Goal: Task Accomplishment & Management: Use online tool/utility

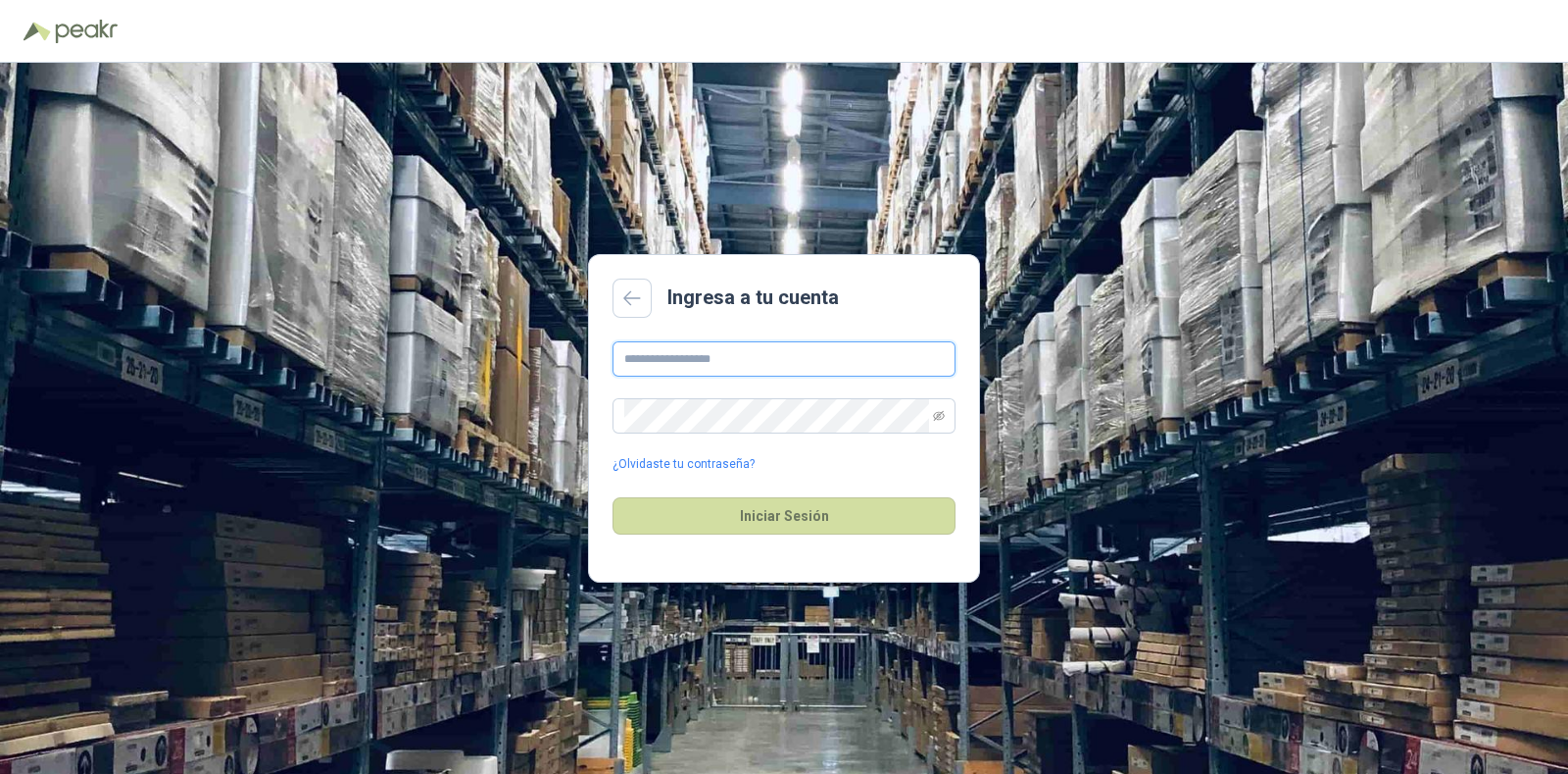
type input "**********"
click at [766, 541] on div "Iniciar Sesión" at bounding box center [784, 515] width 343 height 84
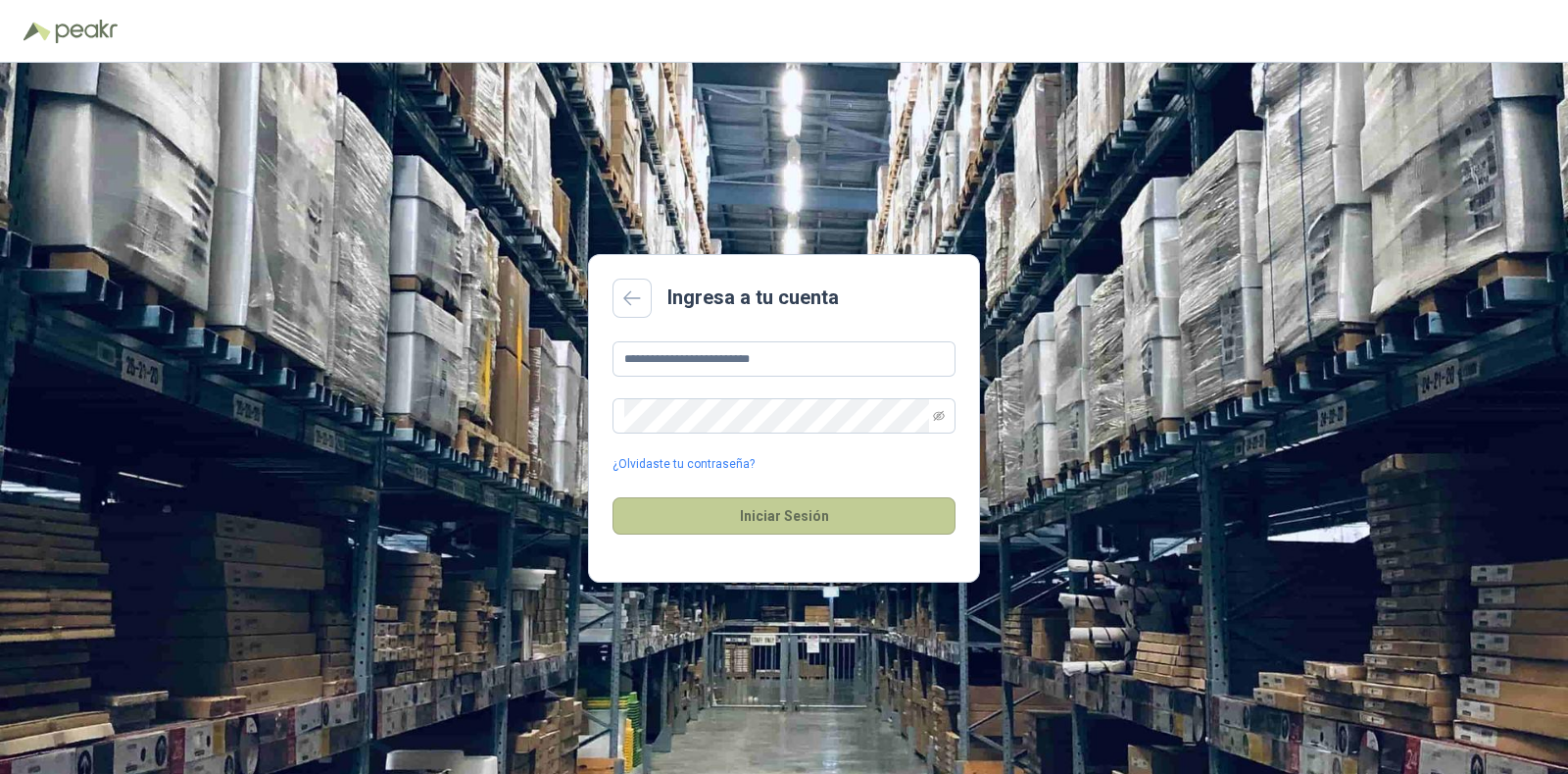
click at [765, 526] on button "Iniciar Sesión" at bounding box center [784, 516] width 343 height 38
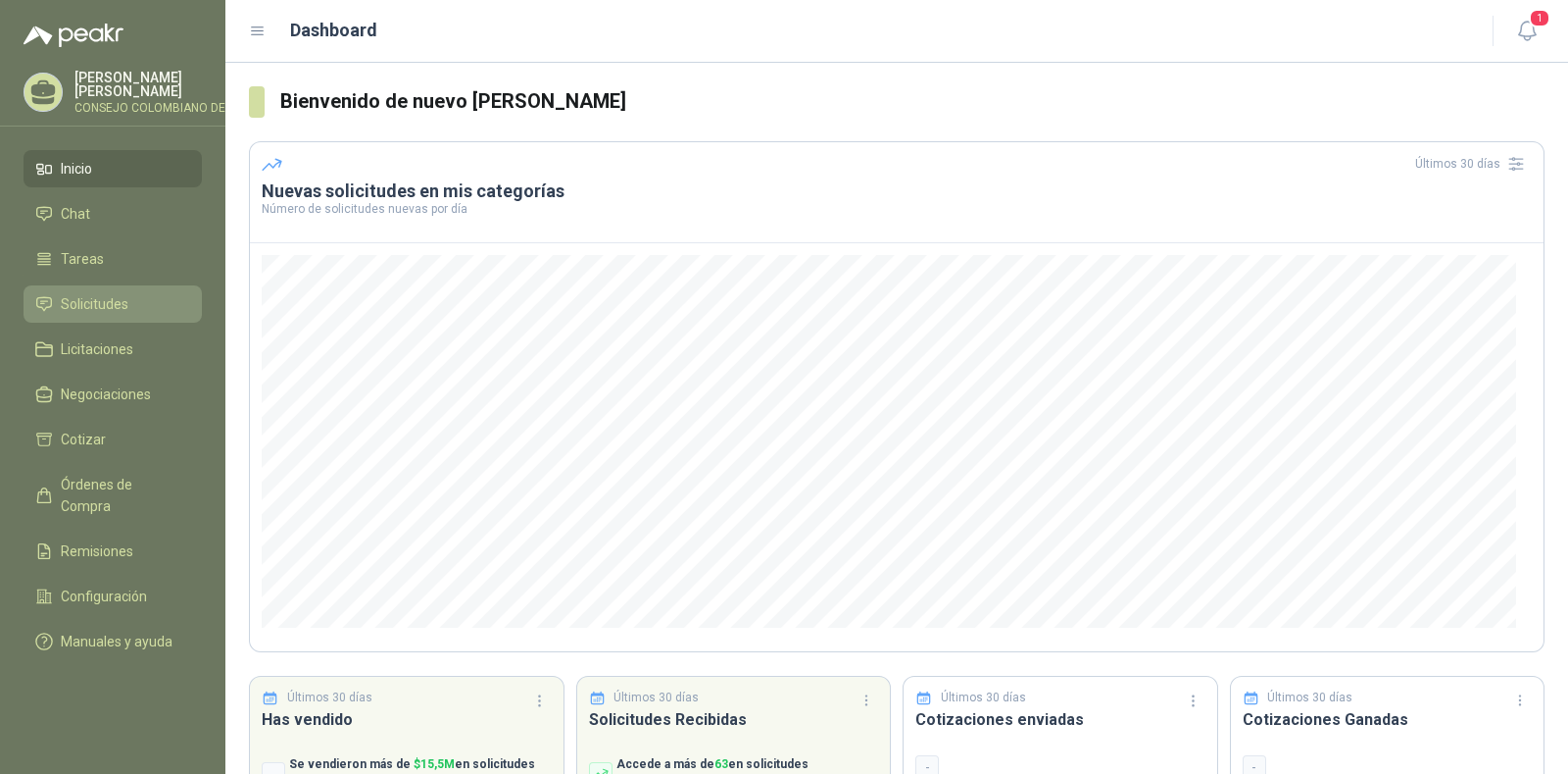
click at [137, 297] on li "Solicitudes" at bounding box center [113, 305] width 155 height 22
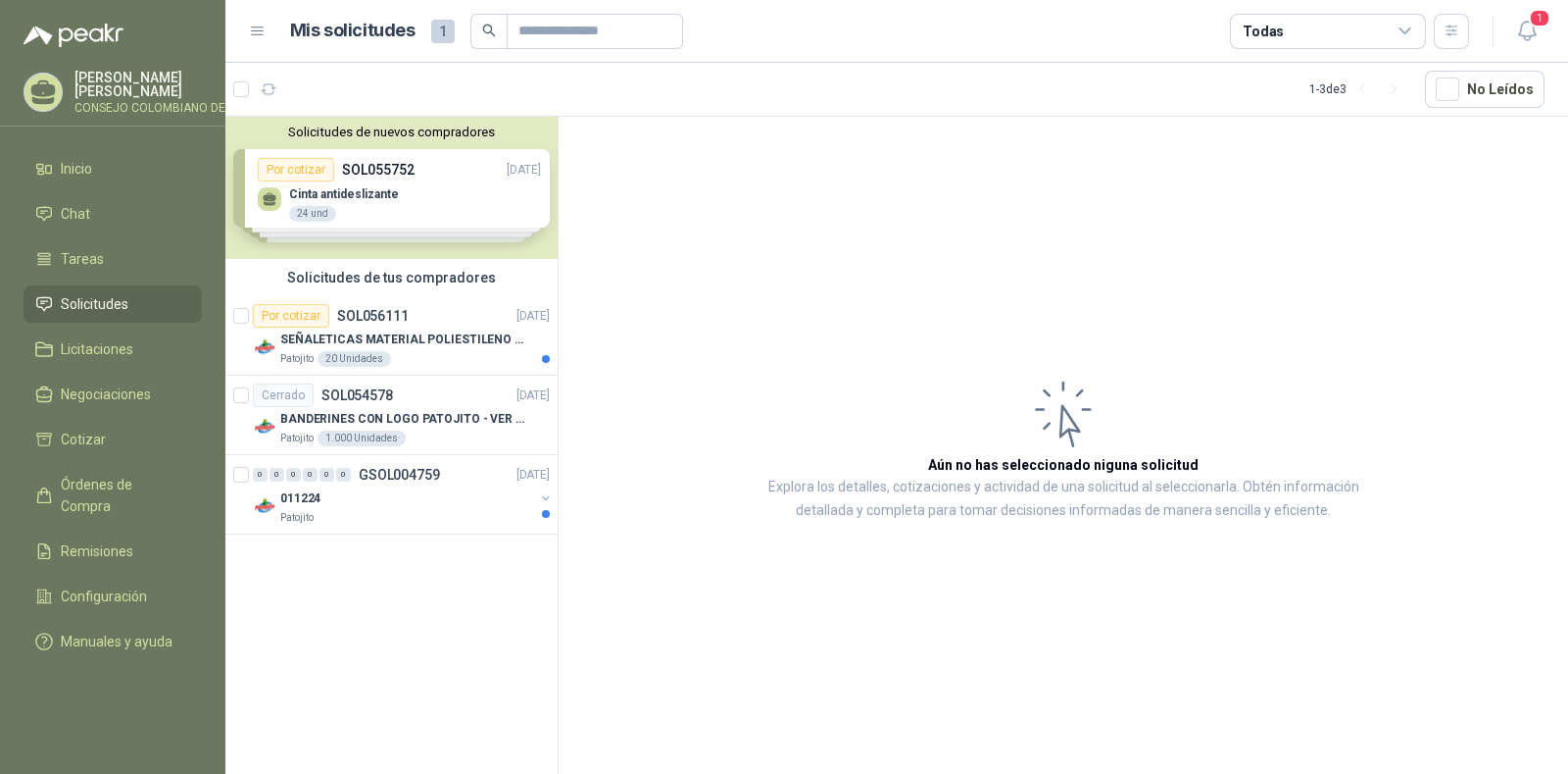
click at [368, 161] on div "Solicitudes de nuevos compradores Por cotizar SOL055752 [DATE] Cinta antidesliz…" at bounding box center [391, 188] width 332 height 142
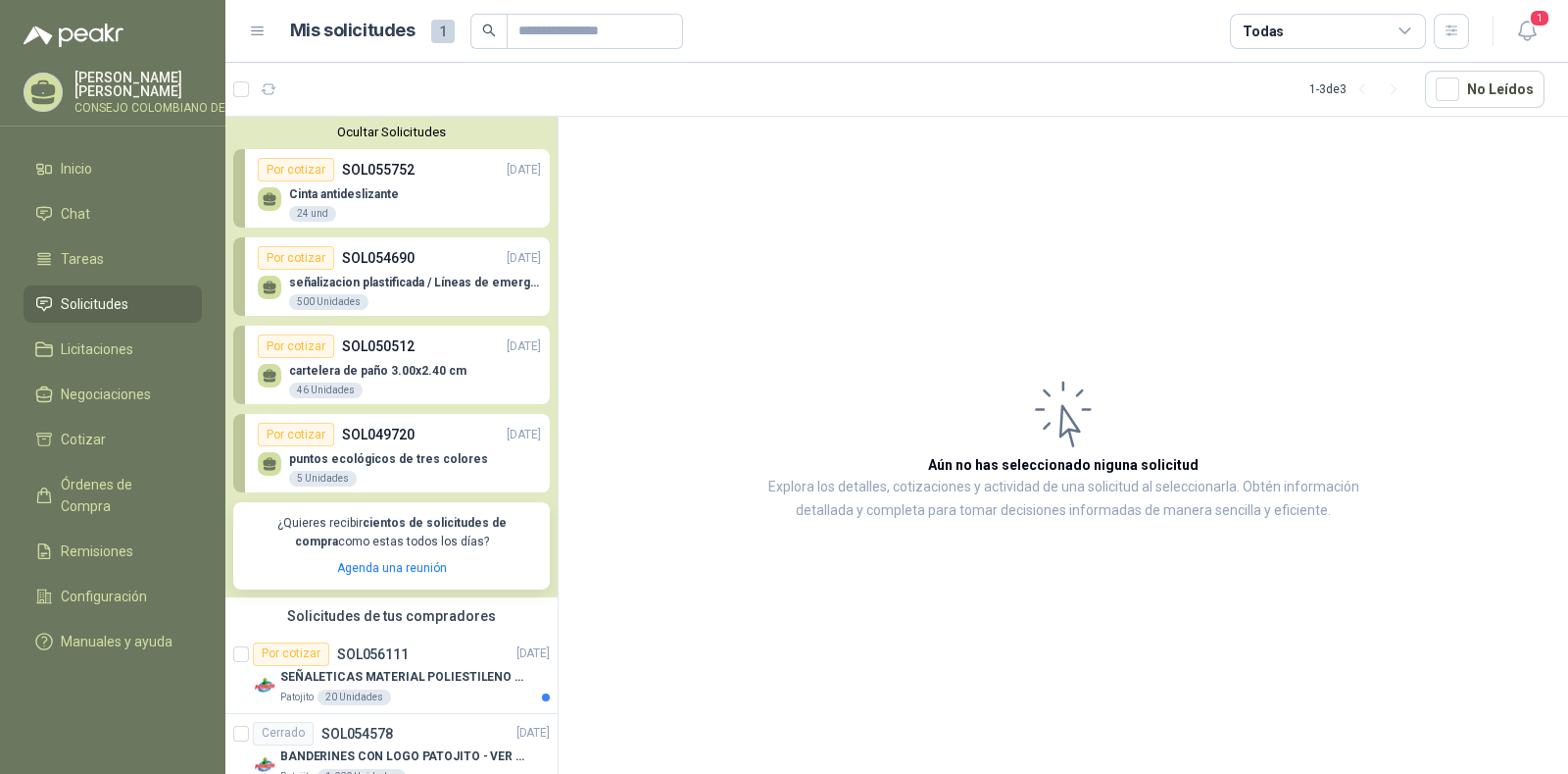
click at [368, 189] on p "Cinta antideslizante" at bounding box center [344, 194] width 110 height 14
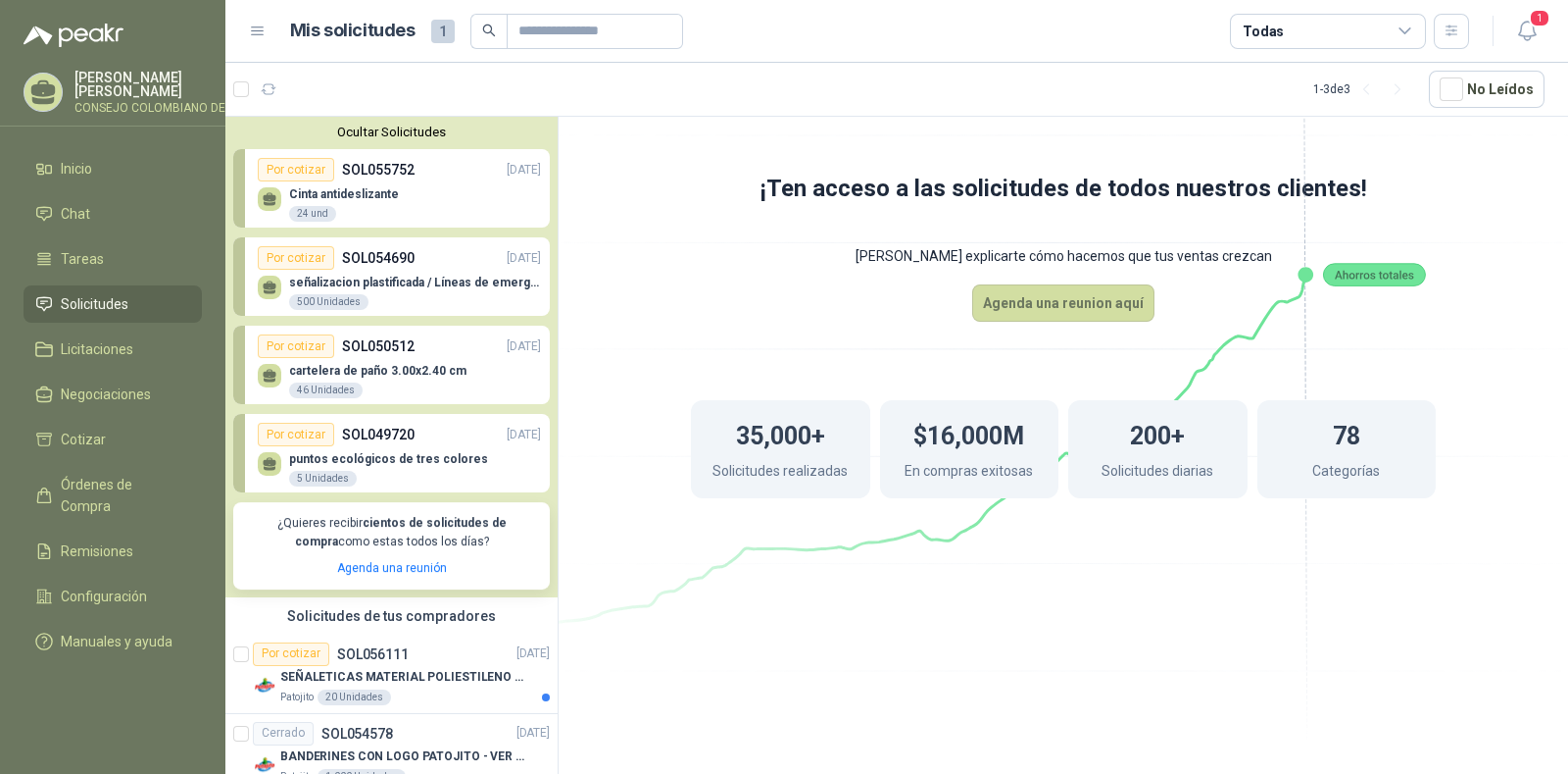
click at [368, 189] on p "Cinta antideslizante" at bounding box center [344, 194] width 110 height 14
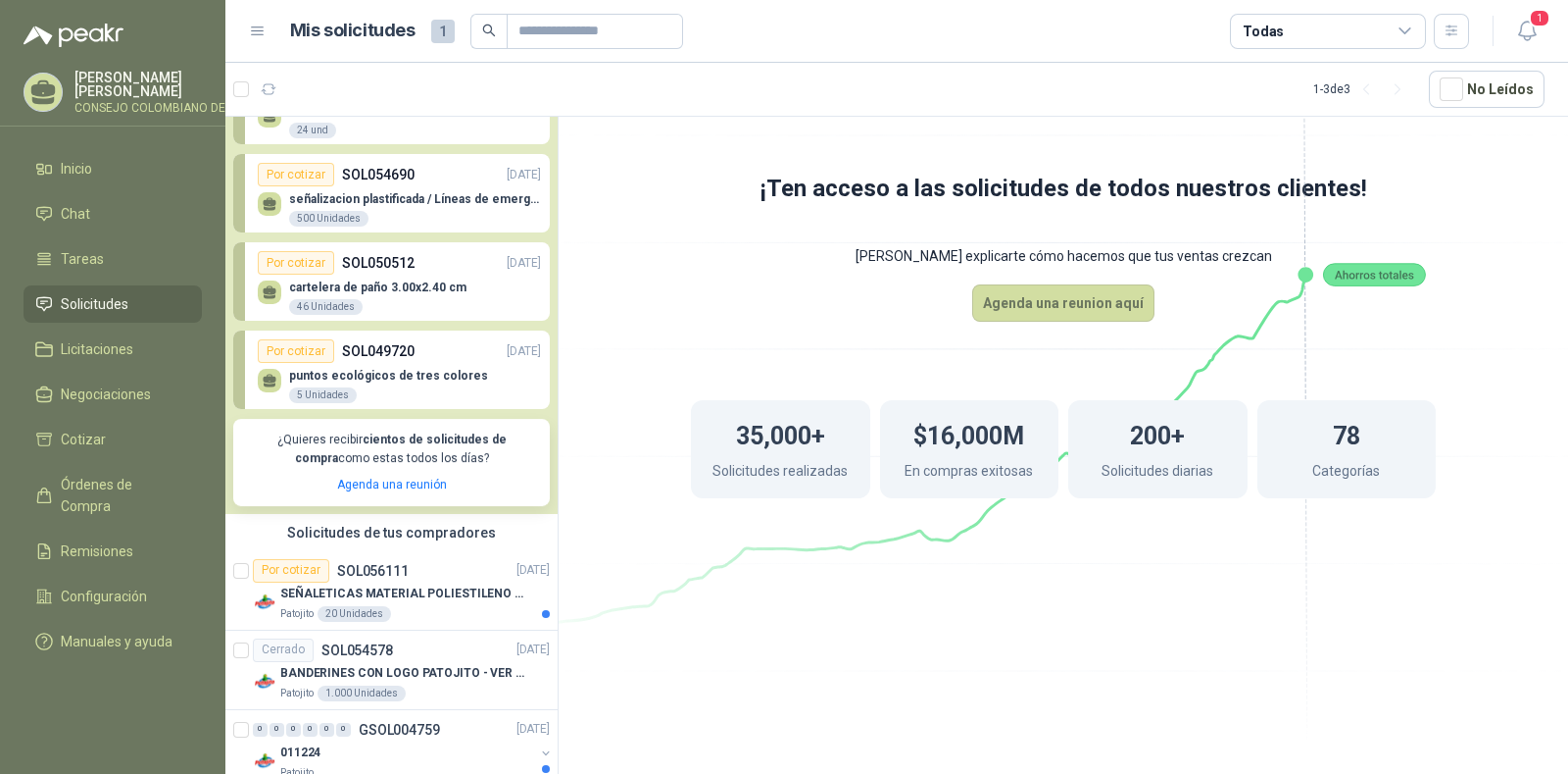
scroll to position [119, 0]
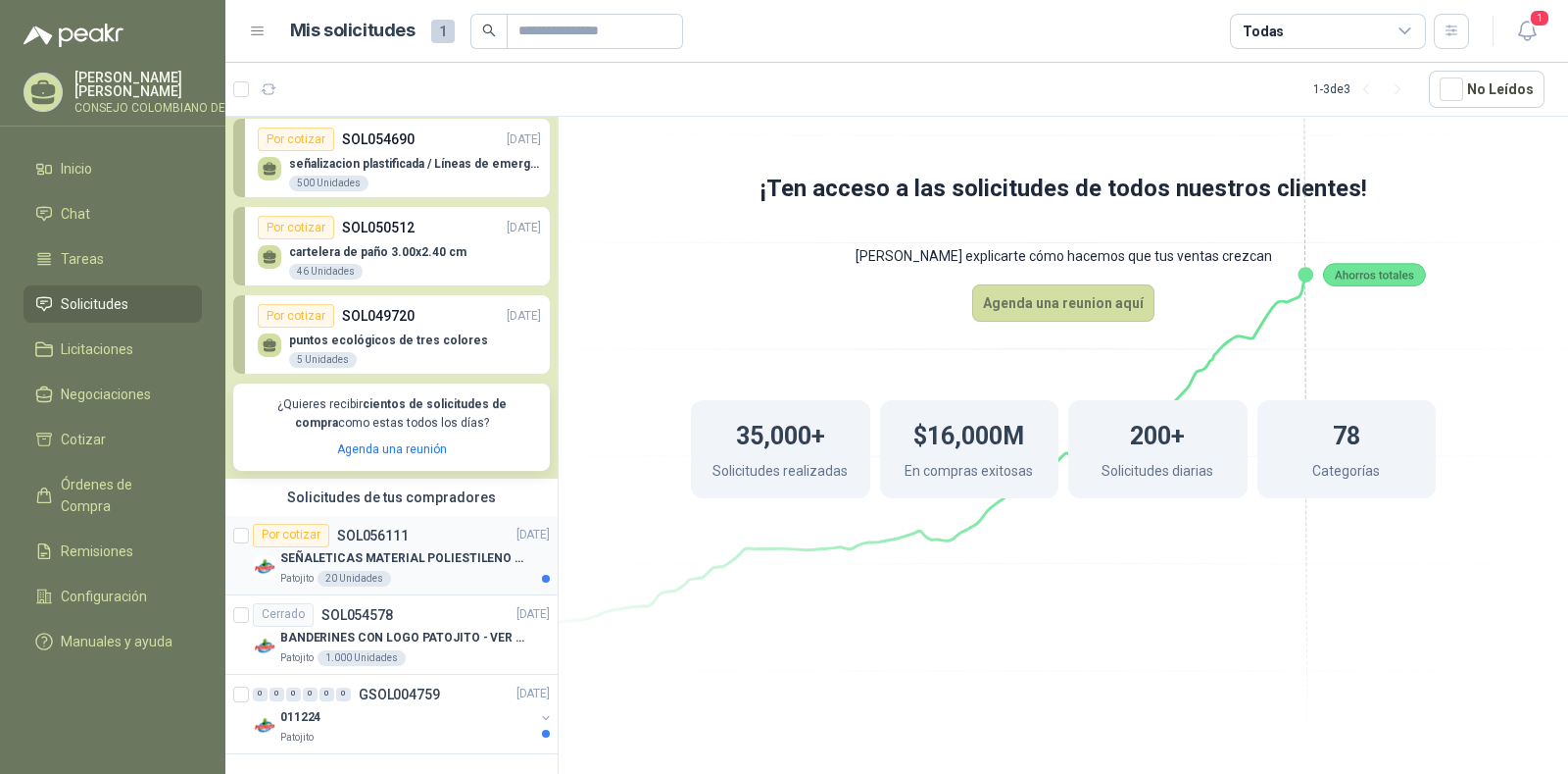
click at [407, 559] on p "SEÑALETICAS MATERIAL POLIESTILENO CON VINILO LAMINADO CALIBRE 60" at bounding box center [403, 558] width 244 height 19
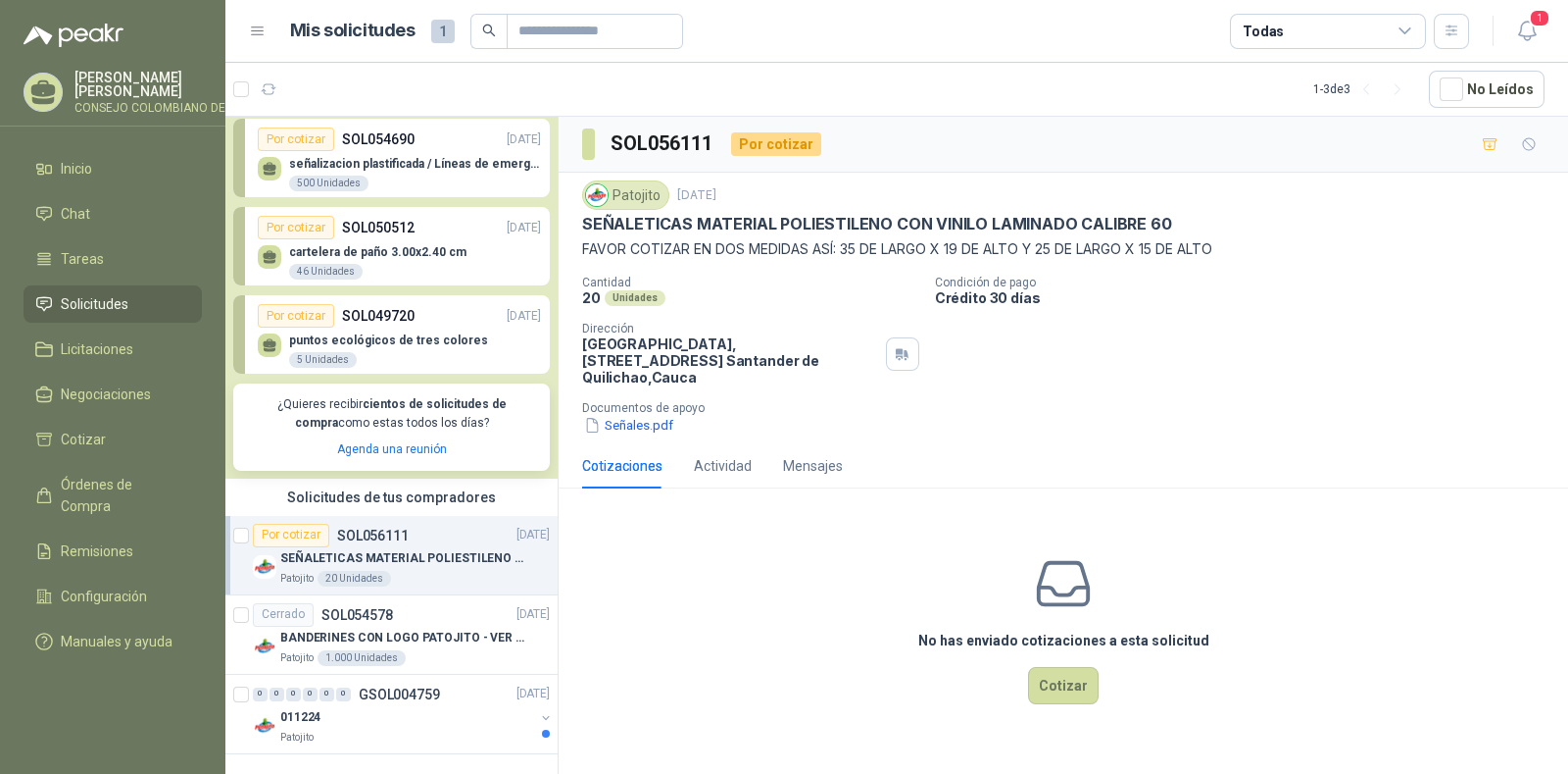
click at [585, 367] on p "[GEOGRAPHIC_DATA], [STREET_ADDRESS]" at bounding box center [730, 360] width 296 height 50
click at [727, 461] on div "Actividad" at bounding box center [723, 465] width 58 height 45
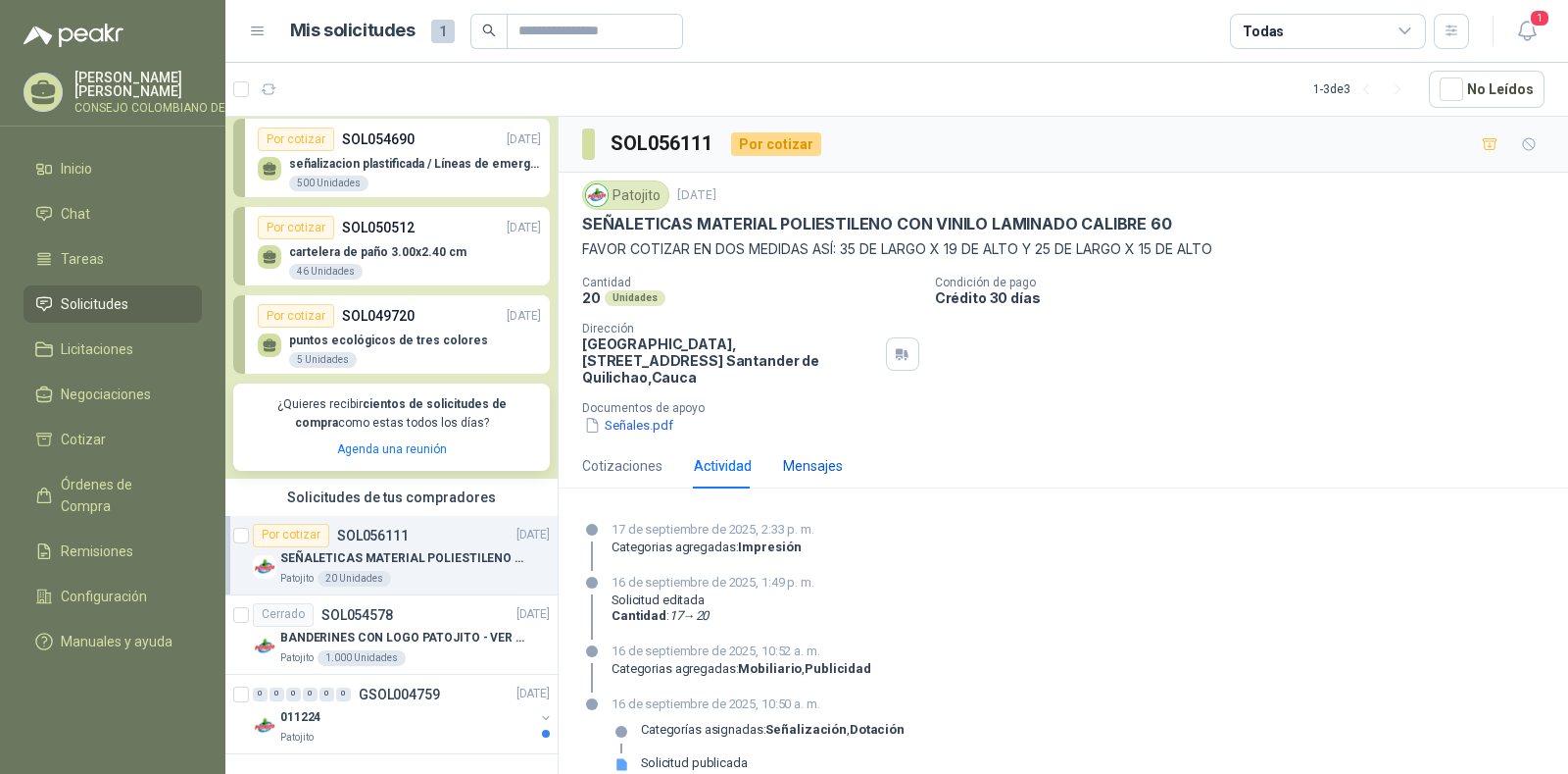
click at [818, 459] on div "Mensajes" at bounding box center [813, 466] width 60 height 22
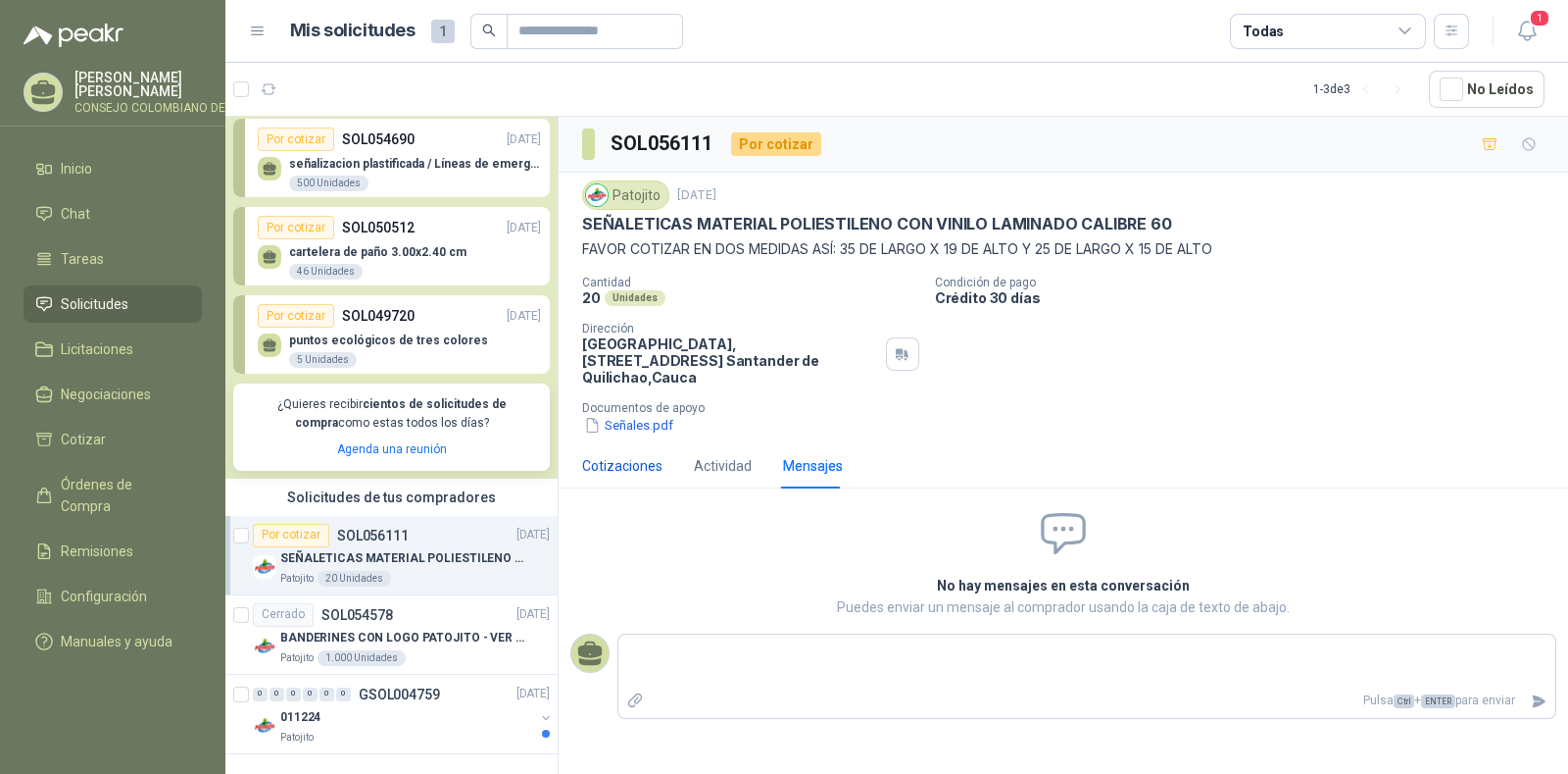
click at [585, 459] on div "Cotizaciones" at bounding box center [622, 466] width 80 height 22
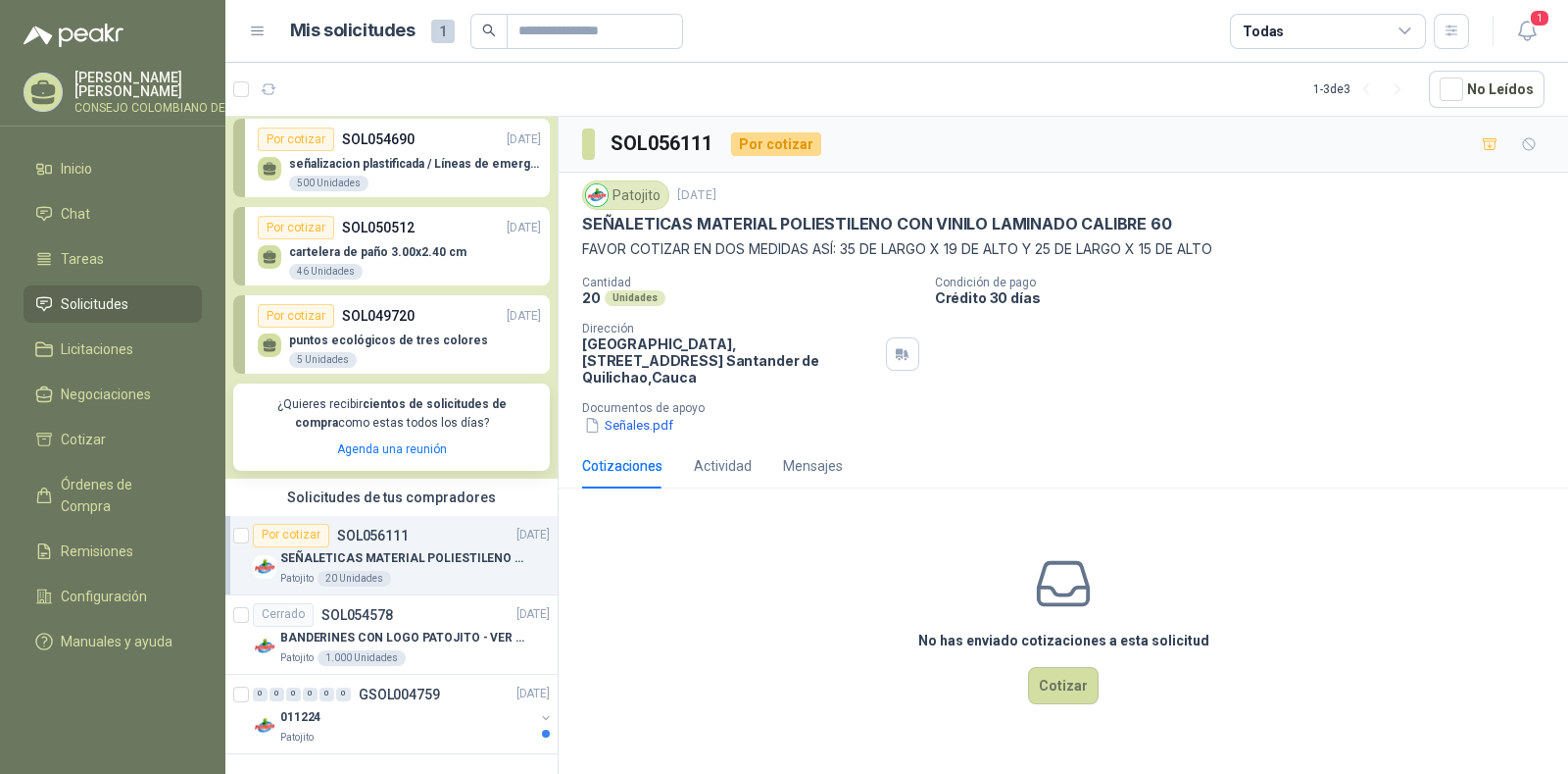
click at [750, 458] on div "Cotizaciones Actividad Mensajes" at bounding box center [712, 465] width 261 height 45
click at [727, 455] on div "Actividad" at bounding box center [723, 466] width 58 height 22
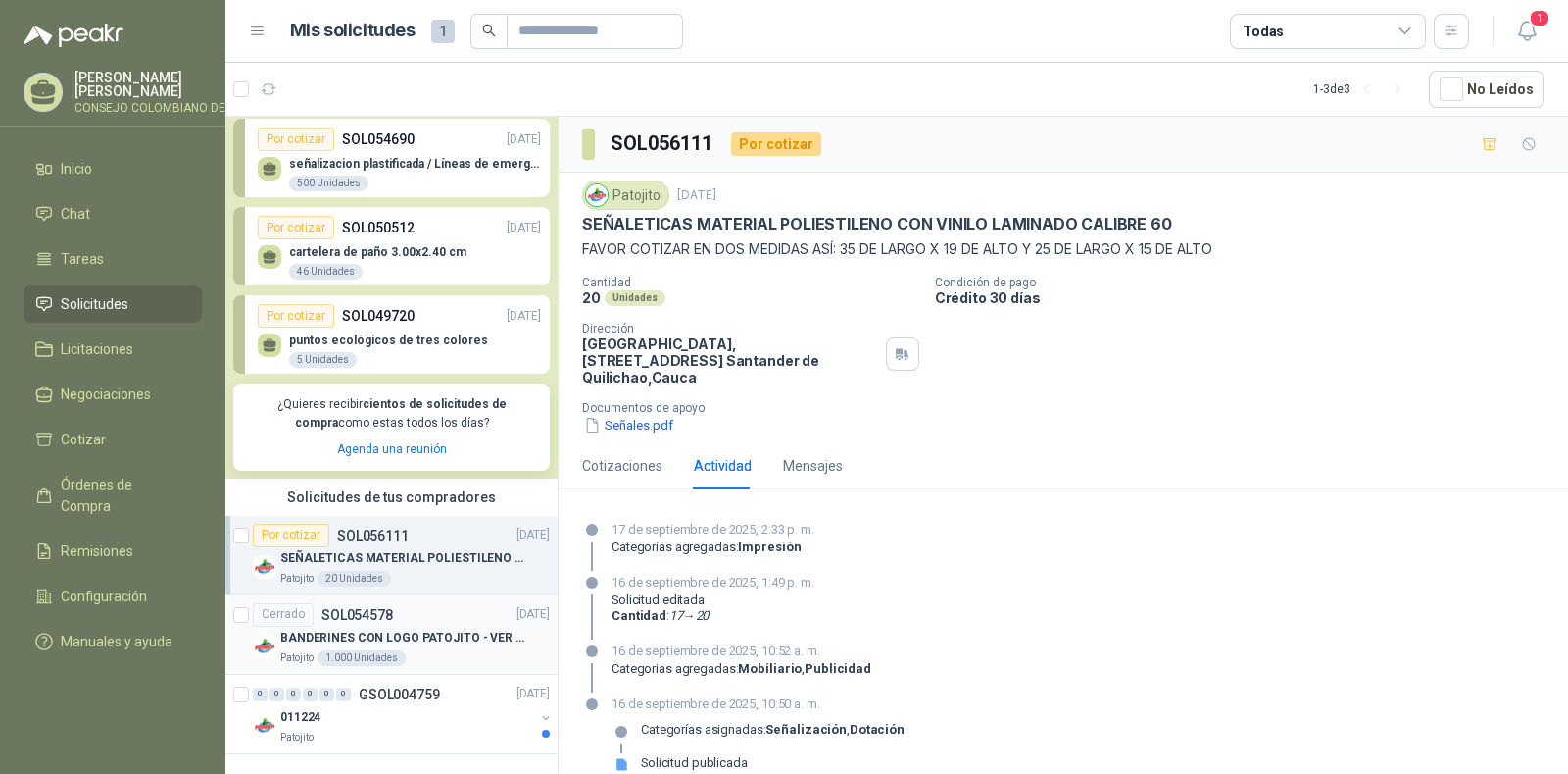
click at [359, 650] on div "1.000 Unidades" at bounding box center [361, 658] width 88 height 16
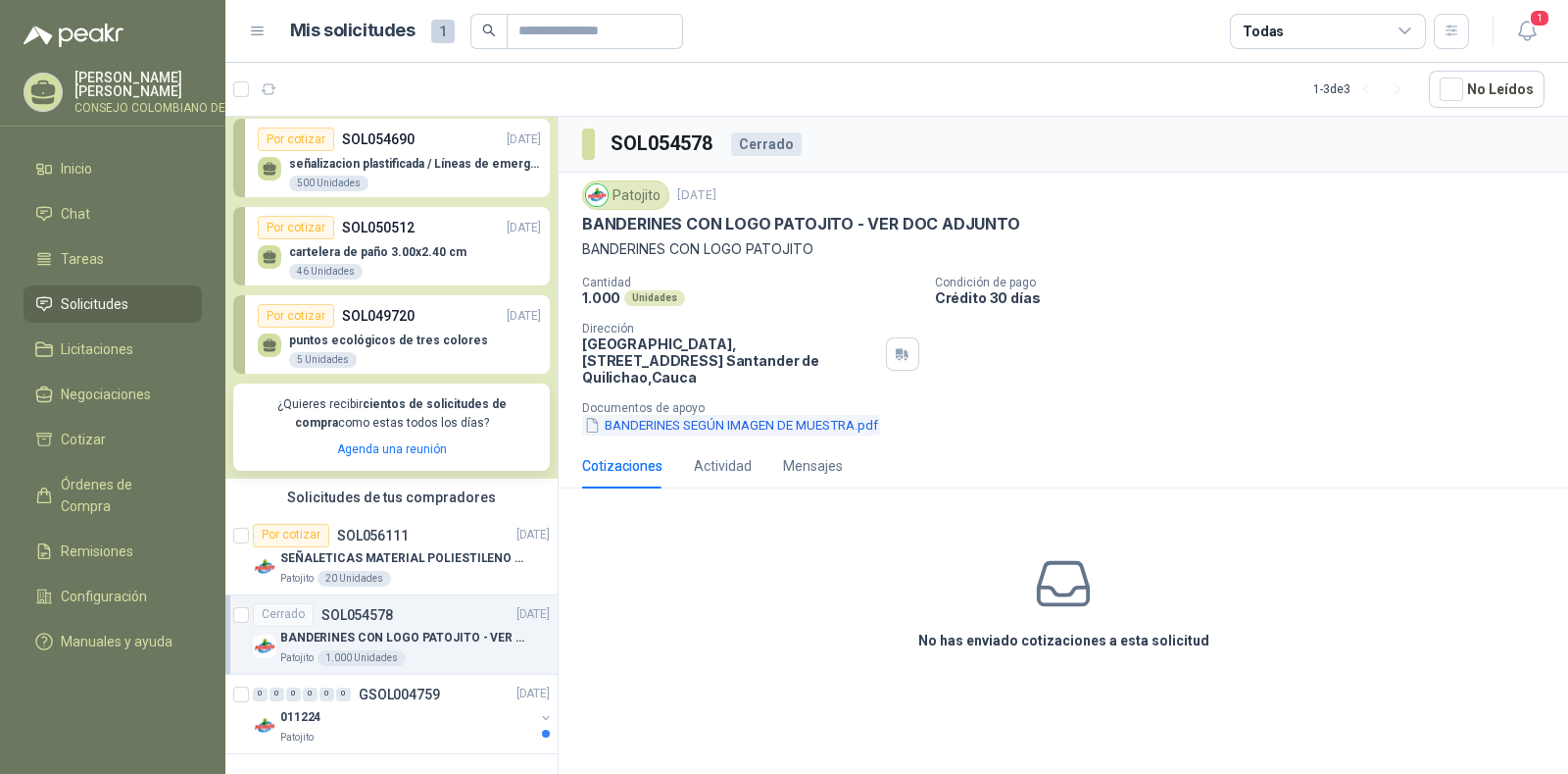
click at [751, 415] on button "BANDERINES SEGÚN IMAGEN DE MUESTRA.pdf" at bounding box center [731, 425] width 298 height 21
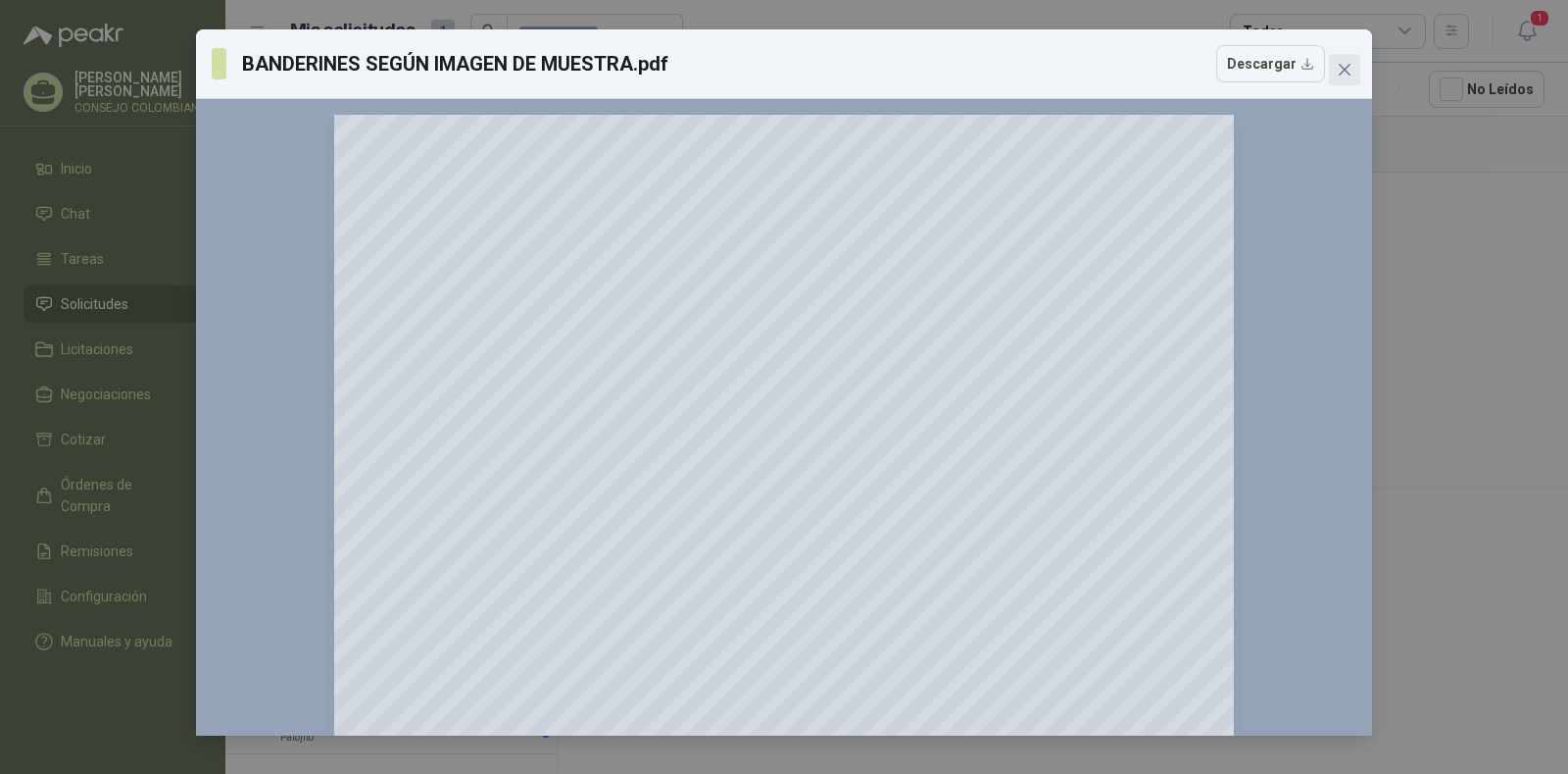
click at [1353, 66] on span "Close" at bounding box center [1345, 69] width 32 height 16
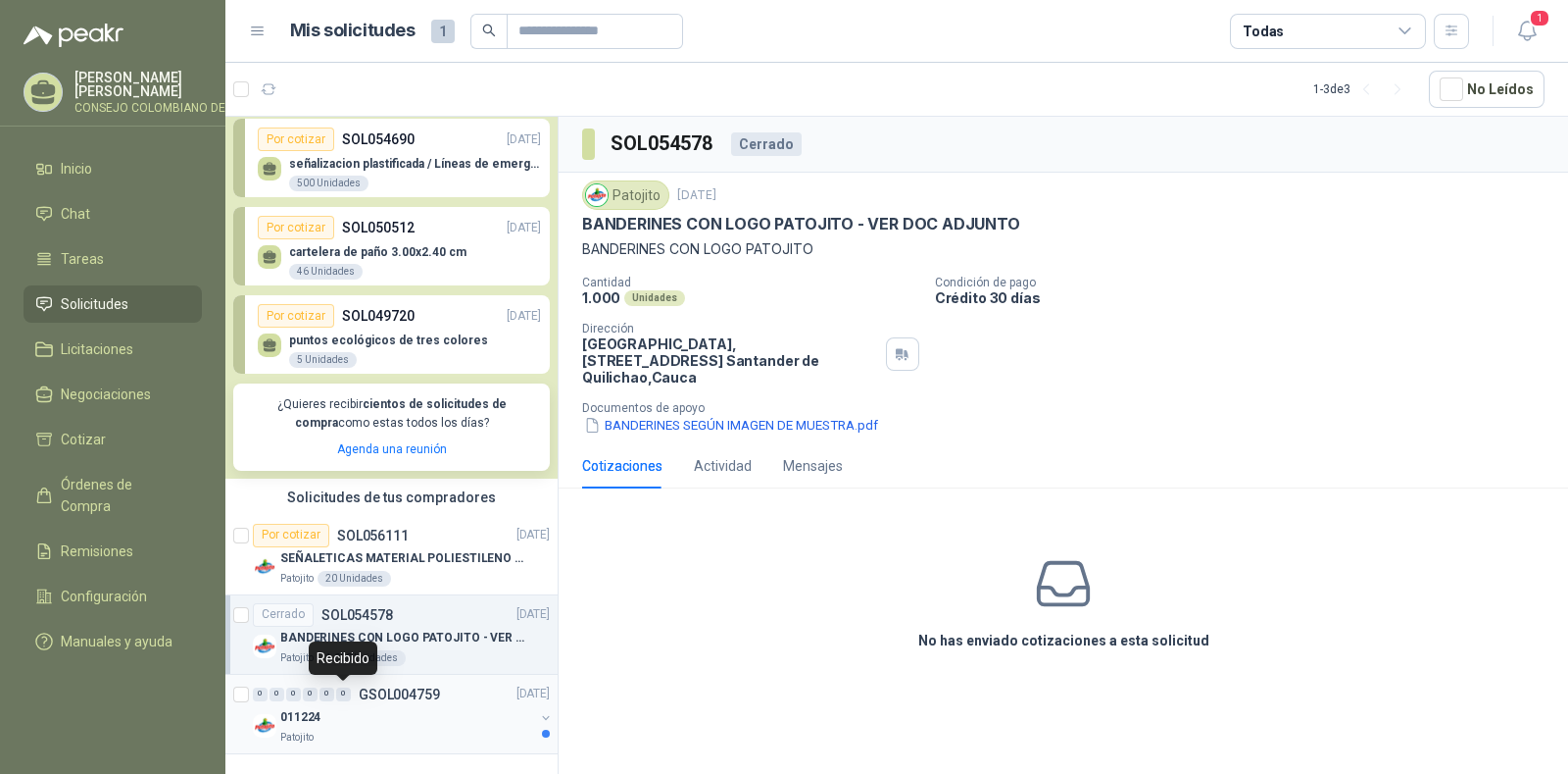
click at [345, 699] on div "0" at bounding box center [343, 695] width 15 height 14
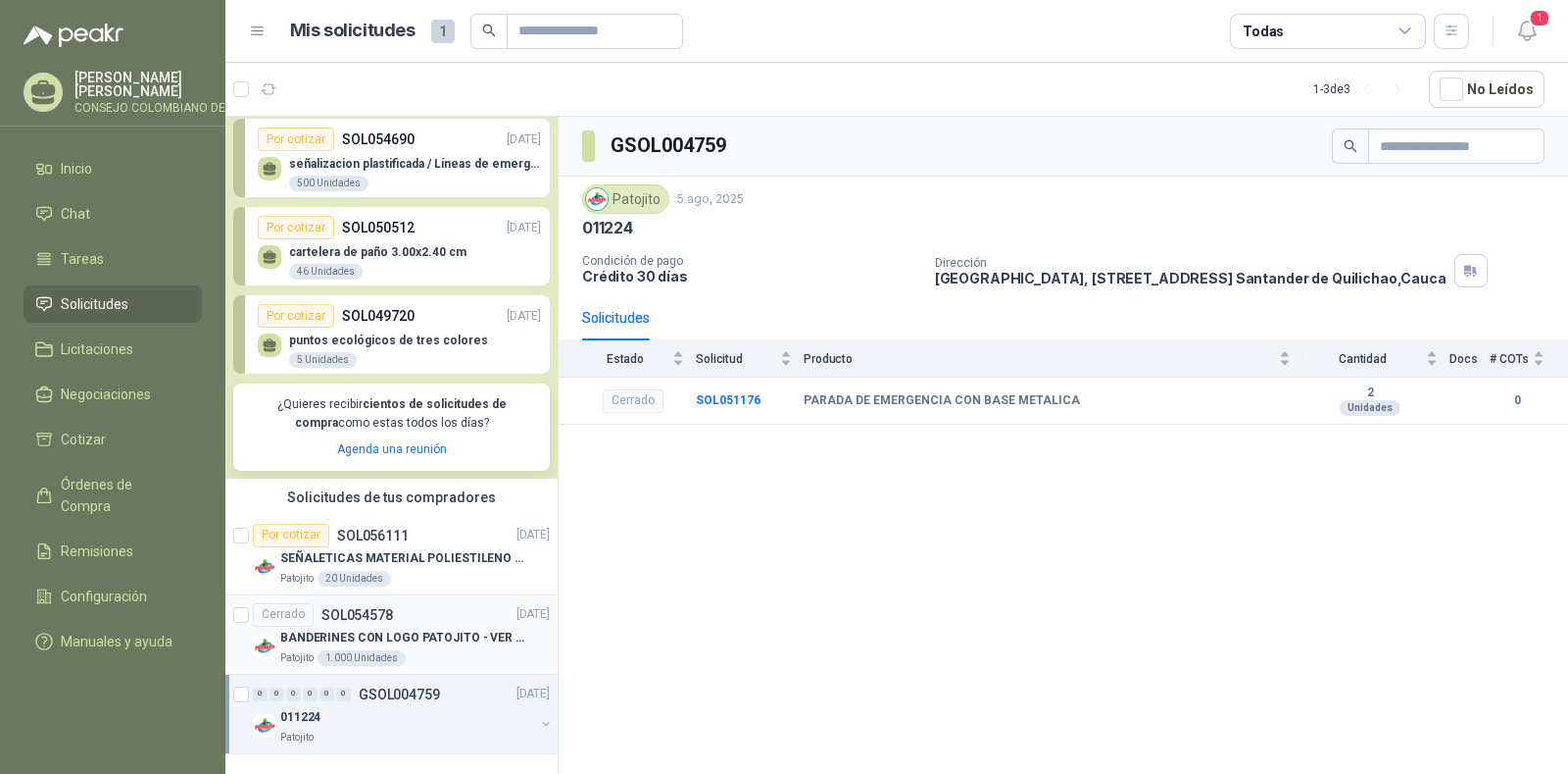
click at [370, 669] on article "Cerrado SOL054578 [DATE] BANDERINES CON LOGO PATOJITO - VER DOC ADJUNTO Patojit…" at bounding box center [391, 635] width 332 height 79
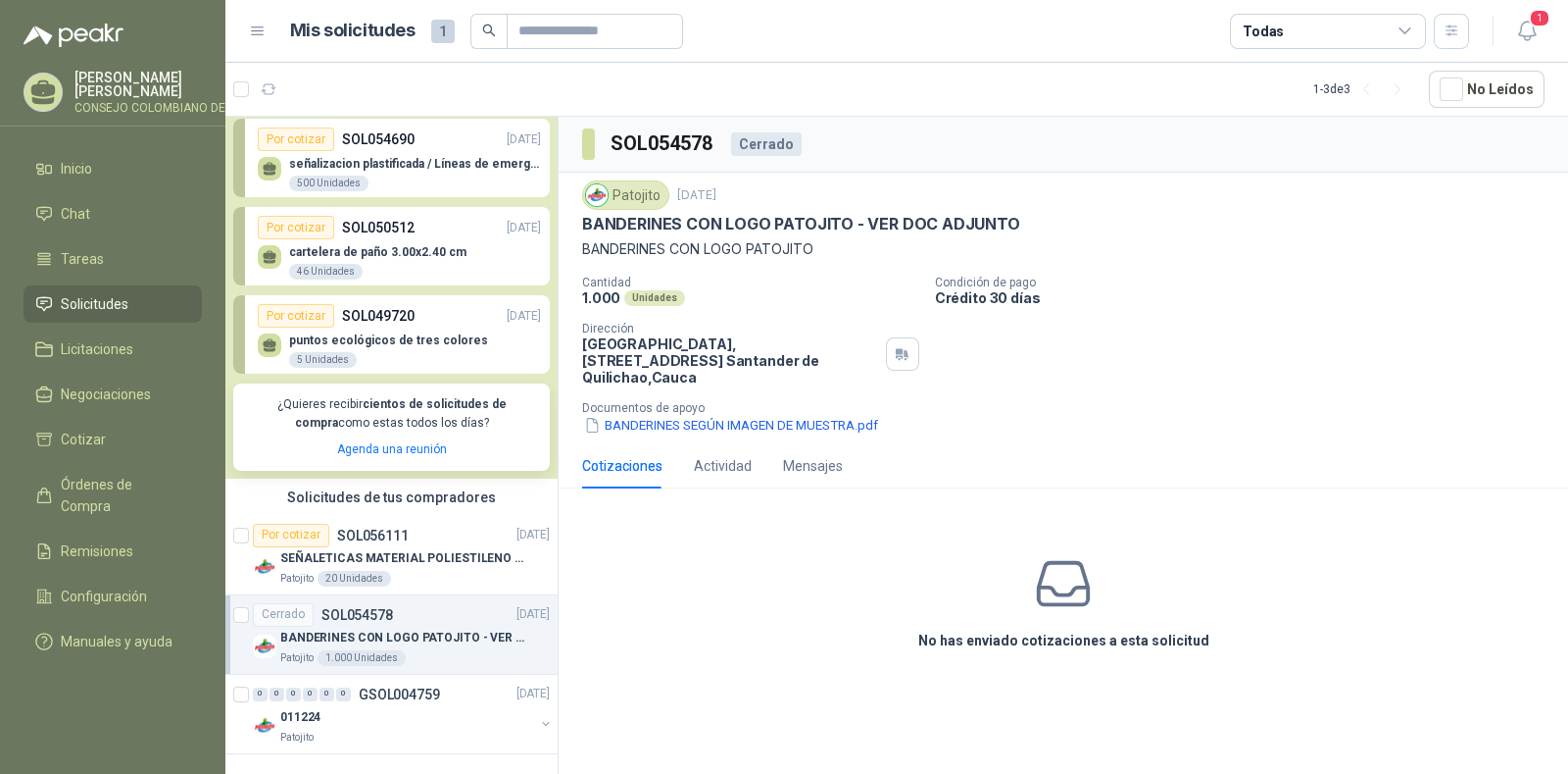
click at [388, 630] on p "BANDERINES CON LOGO PATOJITO - VER DOC ADJUNTO" at bounding box center [403, 638] width 244 height 19
click at [1507, 21] on div "1" at bounding box center [1508, 31] width 75 height 31
click at [1546, 36] on header "Mis solicitudes 1 Todas 1" at bounding box center [897, 31] width 1343 height 63
click at [1537, 26] on span "1" at bounding box center [1540, 18] width 22 height 19
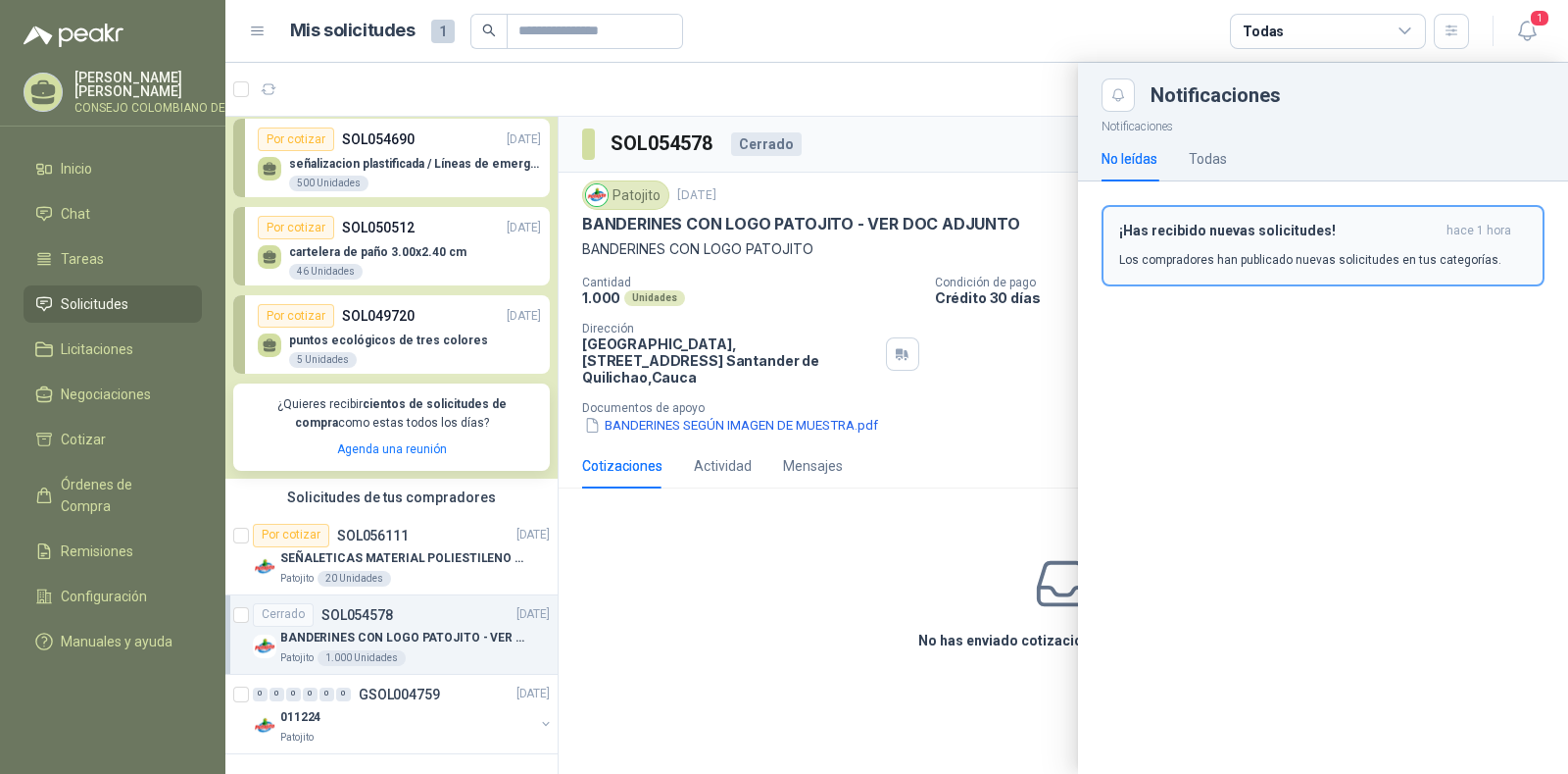
click at [1260, 272] on button "¡Has recibido nuevas solicitudes! hace 1 hora Los compradores han publicado nue…" at bounding box center [1323, 246] width 443 height 81
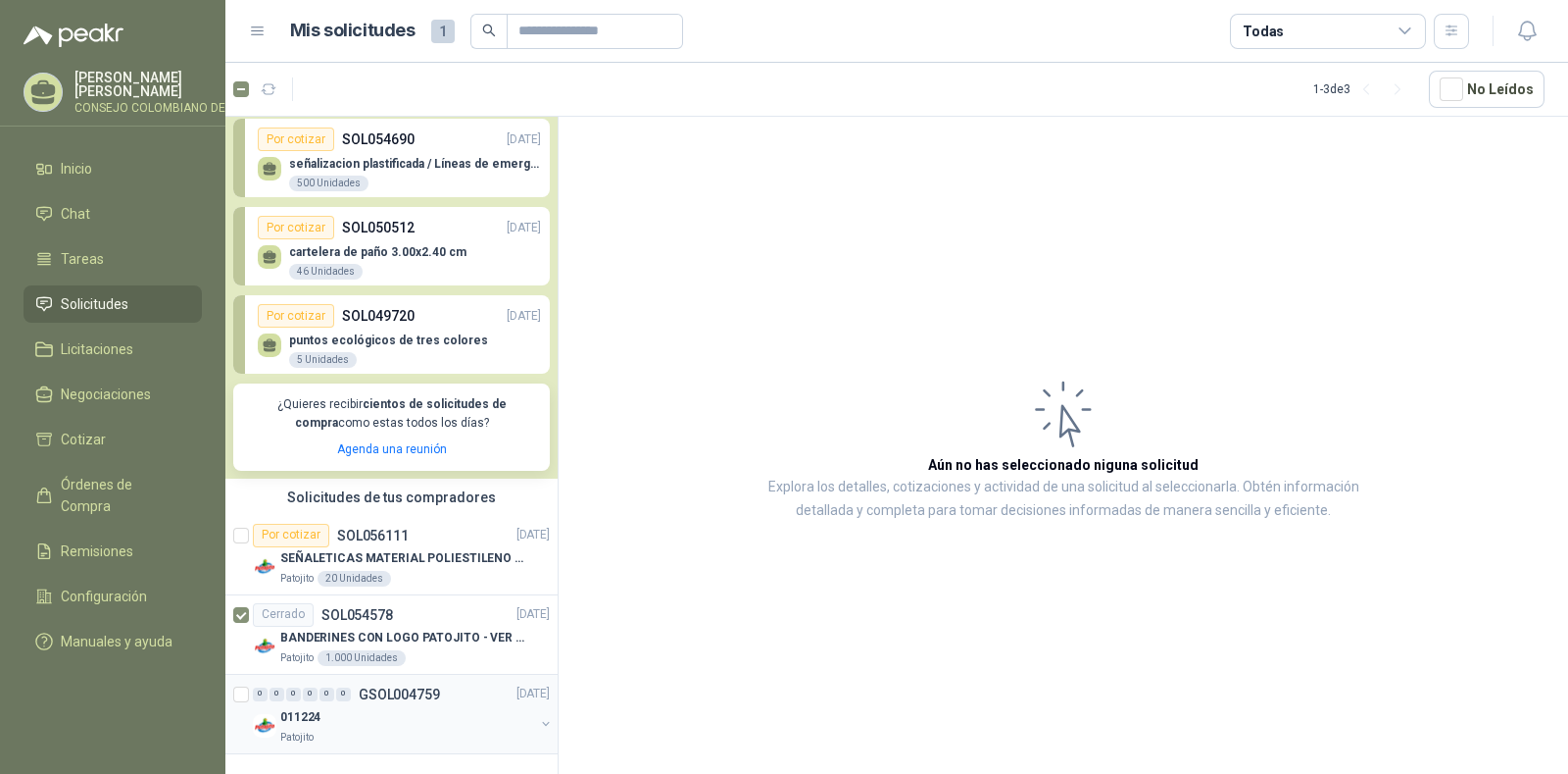
click at [315, 702] on div "0 0 0 0 0 0 GSOL004759 [DATE]" at bounding box center [403, 695] width 301 height 24
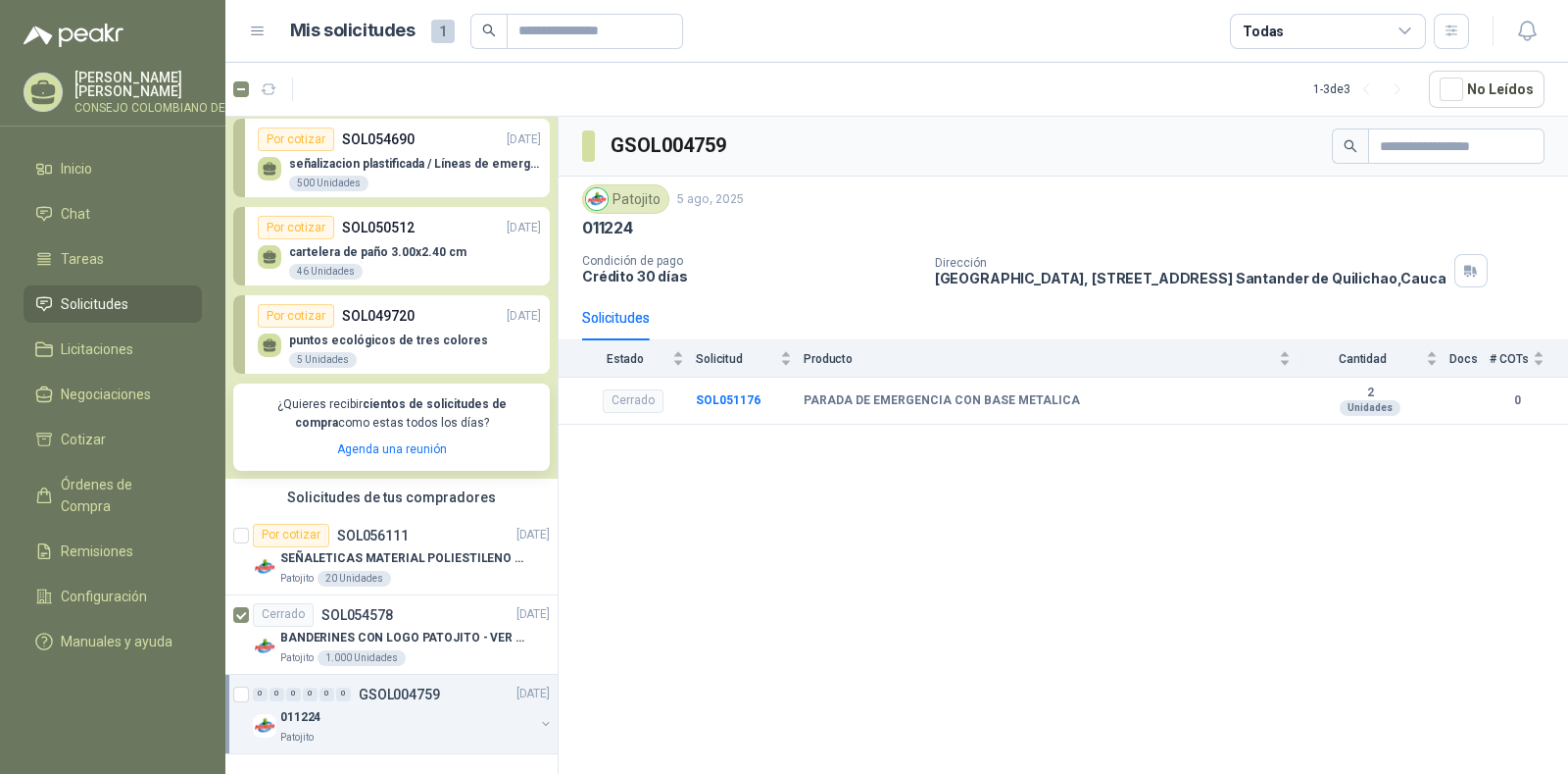
drag, startPoint x: 1128, startPoint y: 366, endPoint x: 1002, endPoint y: 704, distance: 360.7
click at [1003, 724] on div "GSOL004759 Patojito [DATE] 011224 Condición de pago Crédito 30 días Dirección […" at bounding box center [1063, 449] width 1010 height 664
drag, startPoint x: 1019, startPoint y: 567, endPoint x: 982, endPoint y: 617, distance: 62.2
click at [979, 633] on div "GSOL004759 Patojito [DATE] 011224 Condición de pago Crédito 30 días Dirección […" at bounding box center [1063, 449] width 1010 height 664
drag, startPoint x: 1003, startPoint y: 538, endPoint x: 1008, endPoint y: 457, distance: 81.2
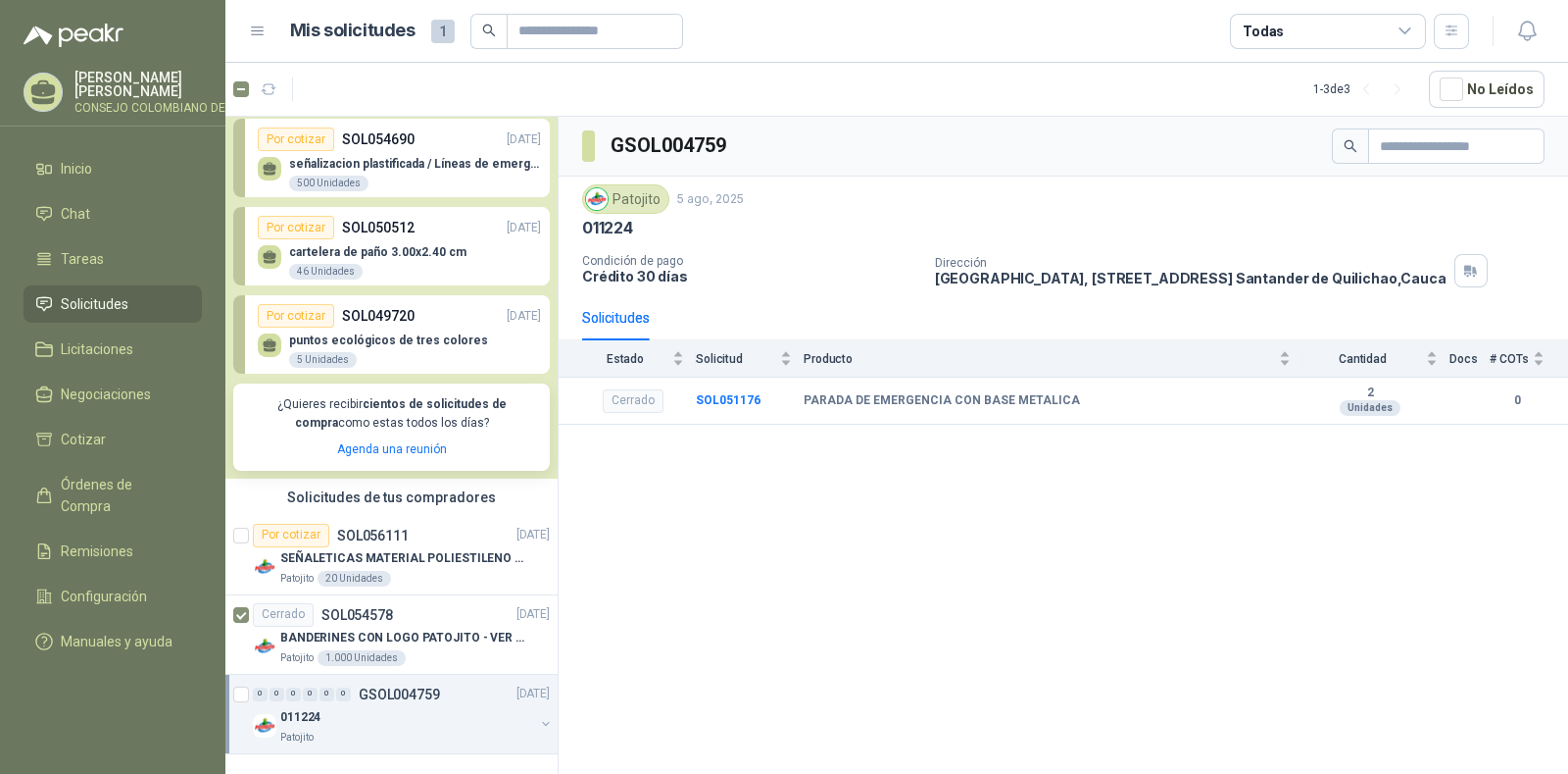
click at [888, 588] on div "GSOL004759 Patojito [DATE] 011224 Condición de pago Crédito 30 días Dirección […" at bounding box center [1063, 449] width 1010 height 664
drag, startPoint x: 1008, startPoint y: 457, endPoint x: 935, endPoint y: 505, distance: 87.4
click at [931, 522] on div "GSOL004759 Patojito [DATE] 011224 Condición de pago Crédito 30 días Dirección […" at bounding box center [1063, 449] width 1010 height 664
click at [539, 729] on button "button" at bounding box center [546, 723] width 16 height 16
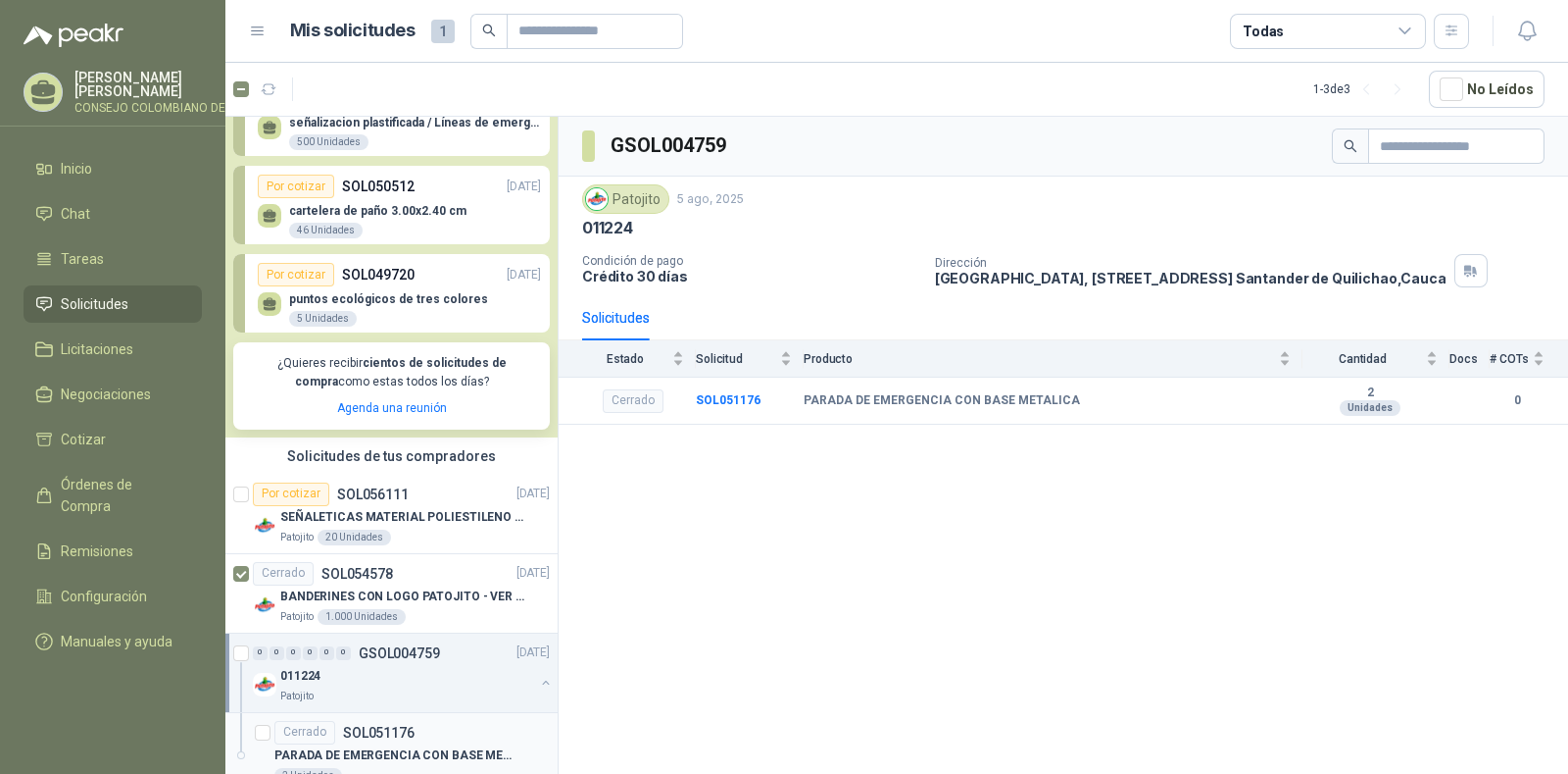
scroll to position [197, 0]
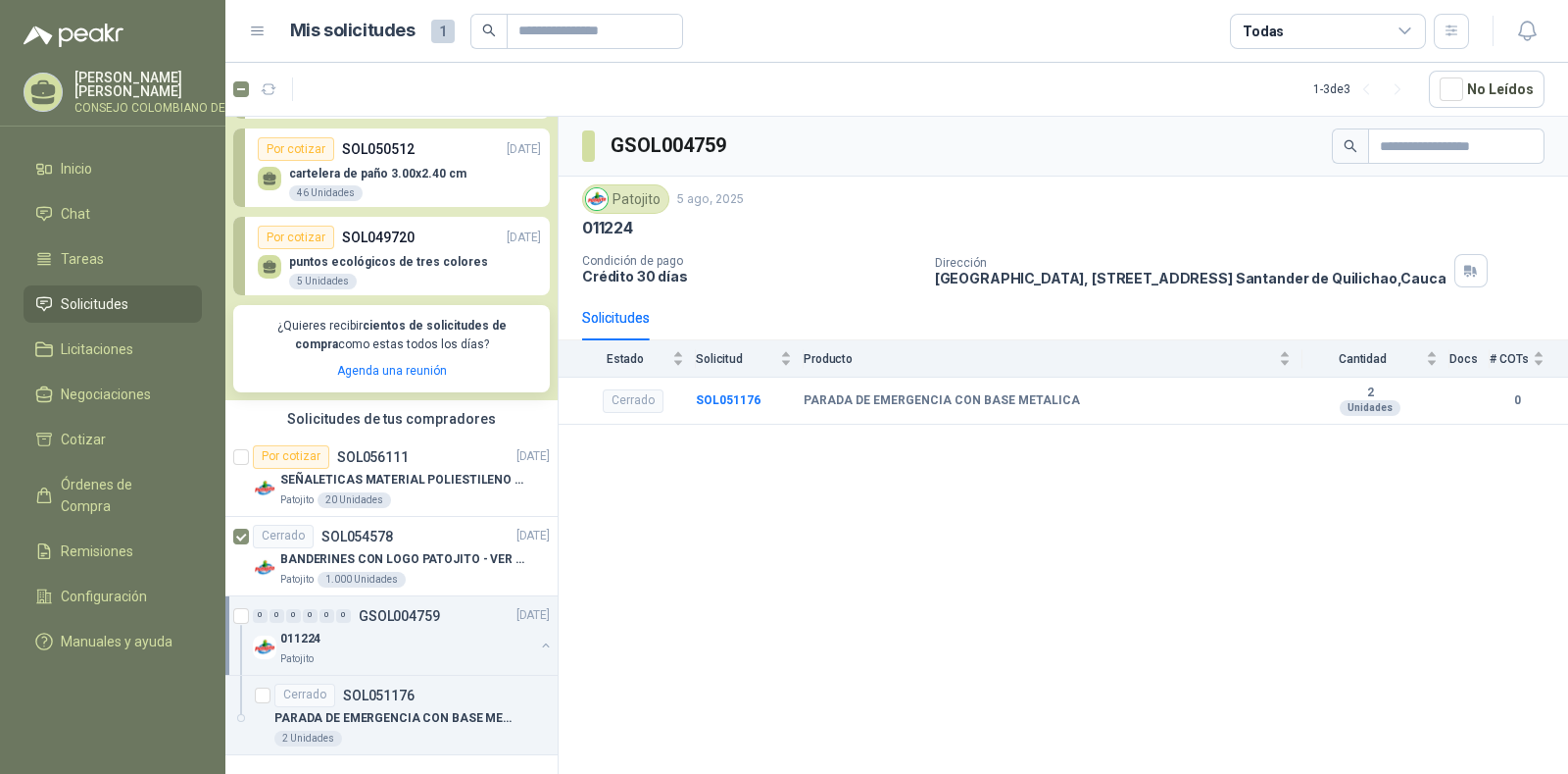
click at [318, 671] on div "0 0 0 0 0 0 GSOL004759 [DATE] 011224 Patojito" at bounding box center [391, 636] width 332 height 79
click at [416, 708] on div "PARADA DE EMERGENCIA CON BASE METALICA" at bounding box center [413, 719] width 276 height 24
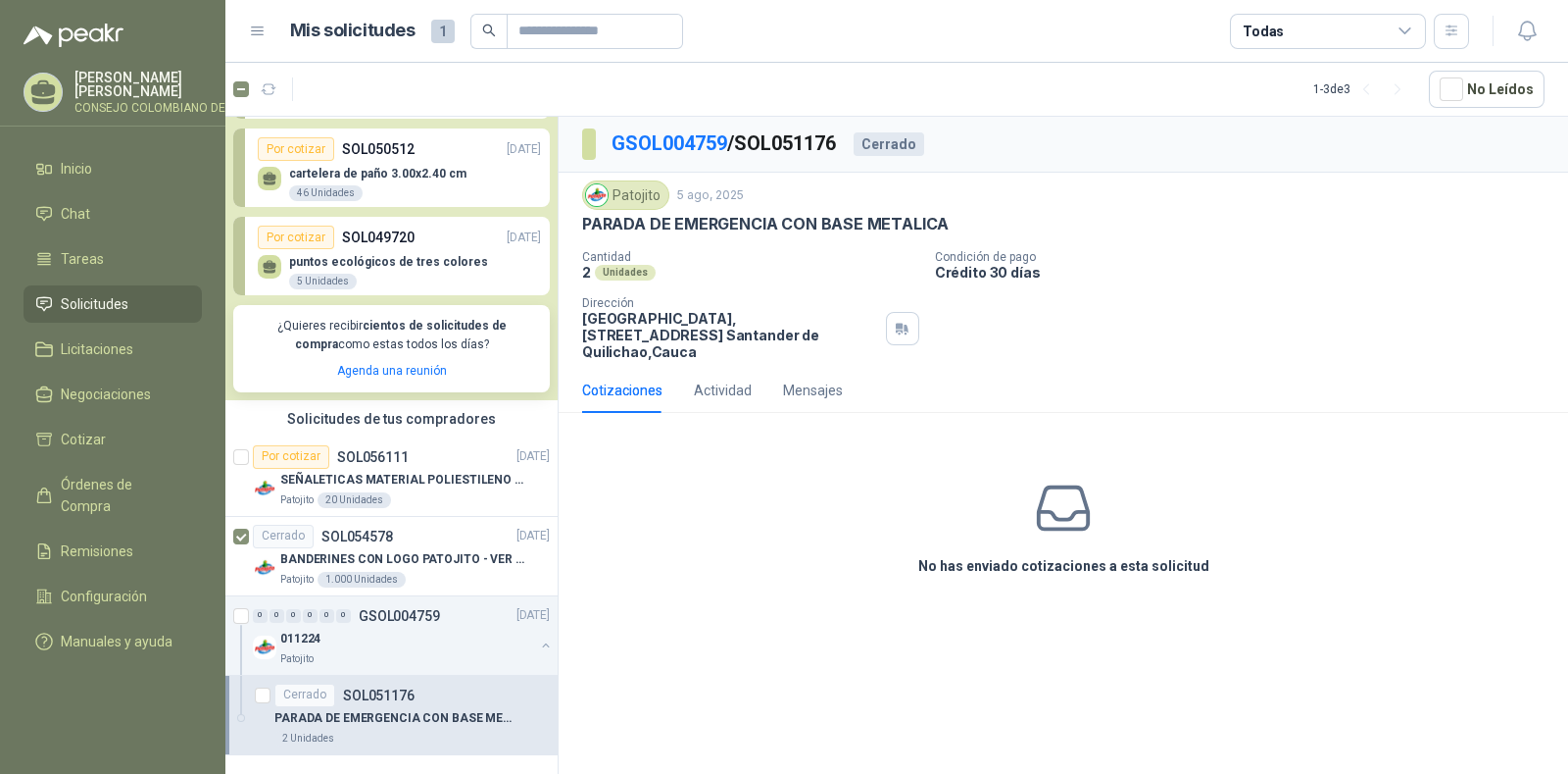
click at [607, 272] on div "Unidades" at bounding box center [625, 273] width 60 height 16
click at [900, 144] on div "Cerrado" at bounding box center [889, 144] width 70 height 24
click at [419, 483] on p "SEÑALETICAS MATERIAL POLIESTILENO CON VINILO LAMINADO CALIBRE 60" at bounding box center [403, 479] width 244 height 19
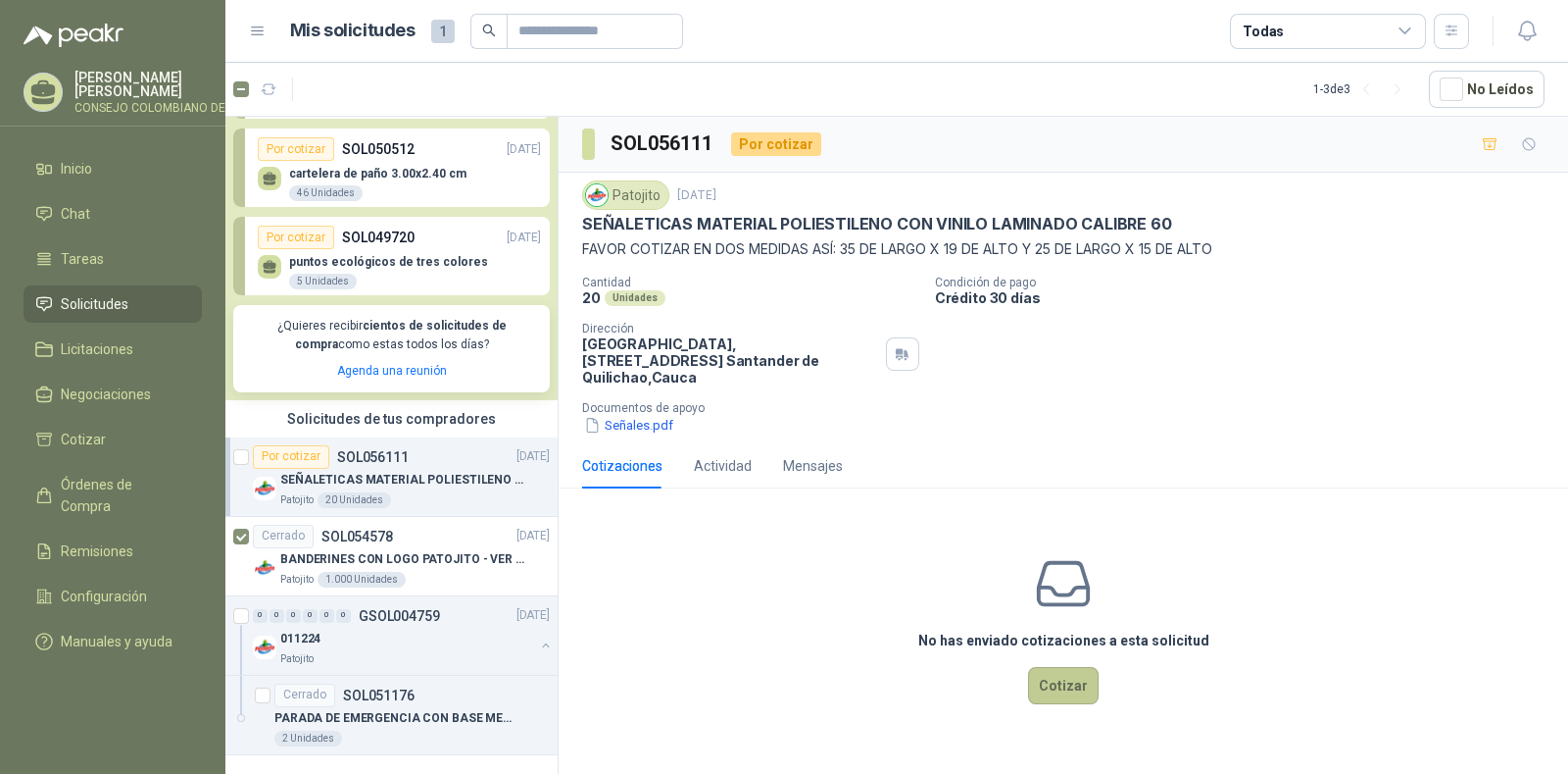
click at [1070, 667] on button "Cotizar" at bounding box center [1063, 686] width 70 height 38
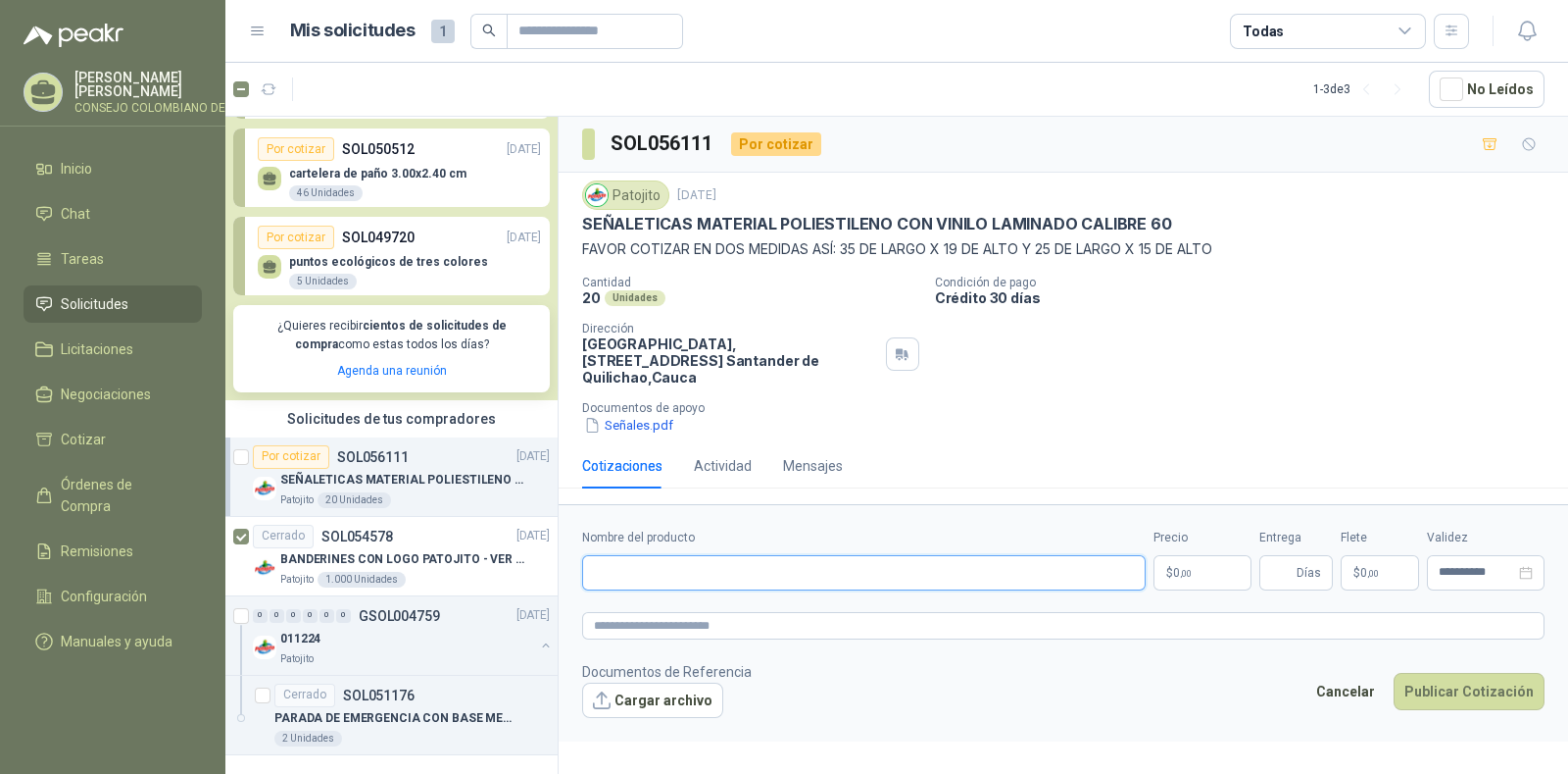
click at [750, 560] on input "Nombre del producto" at bounding box center [864, 573] width 563 height 36
click at [1343, 673] on button "Cancelar" at bounding box center [1345, 692] width 80 height 38
